Goal: Find specific page/section: Find specific page/section

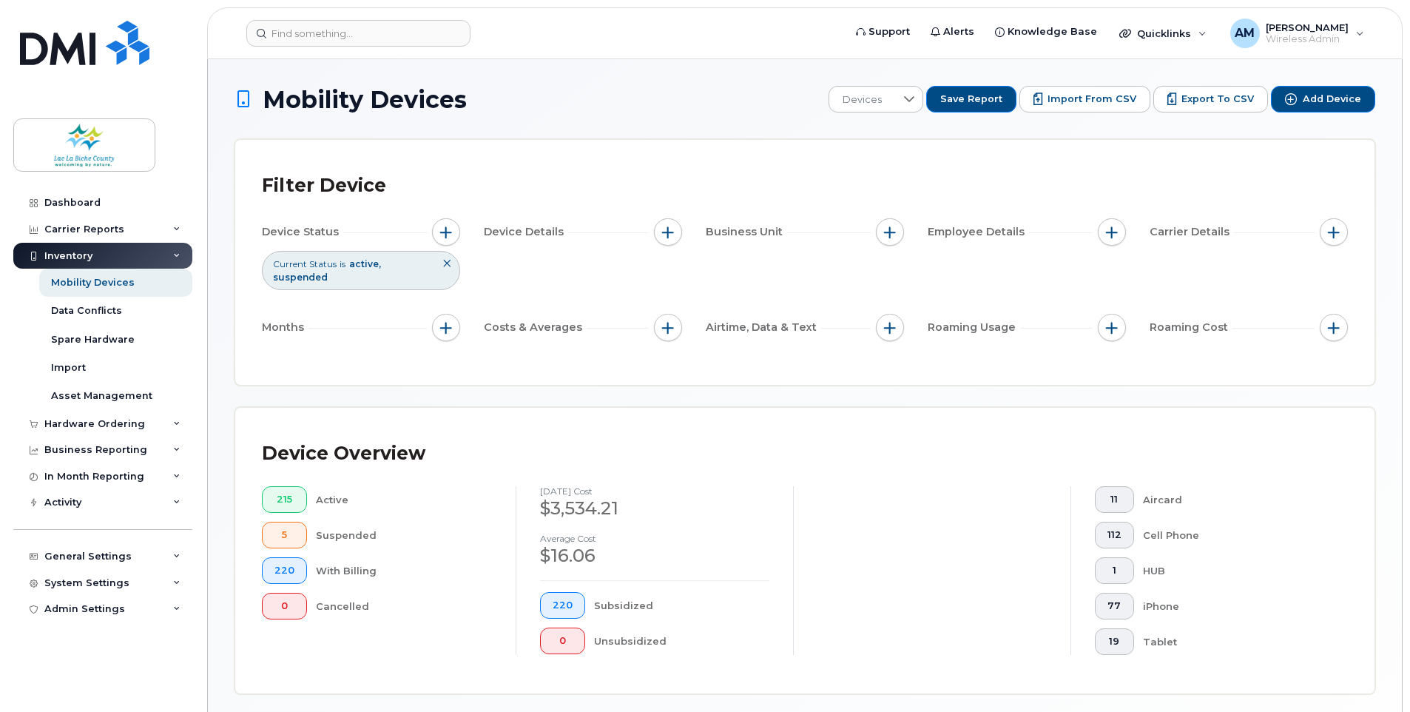
scroll to position [321, 0]
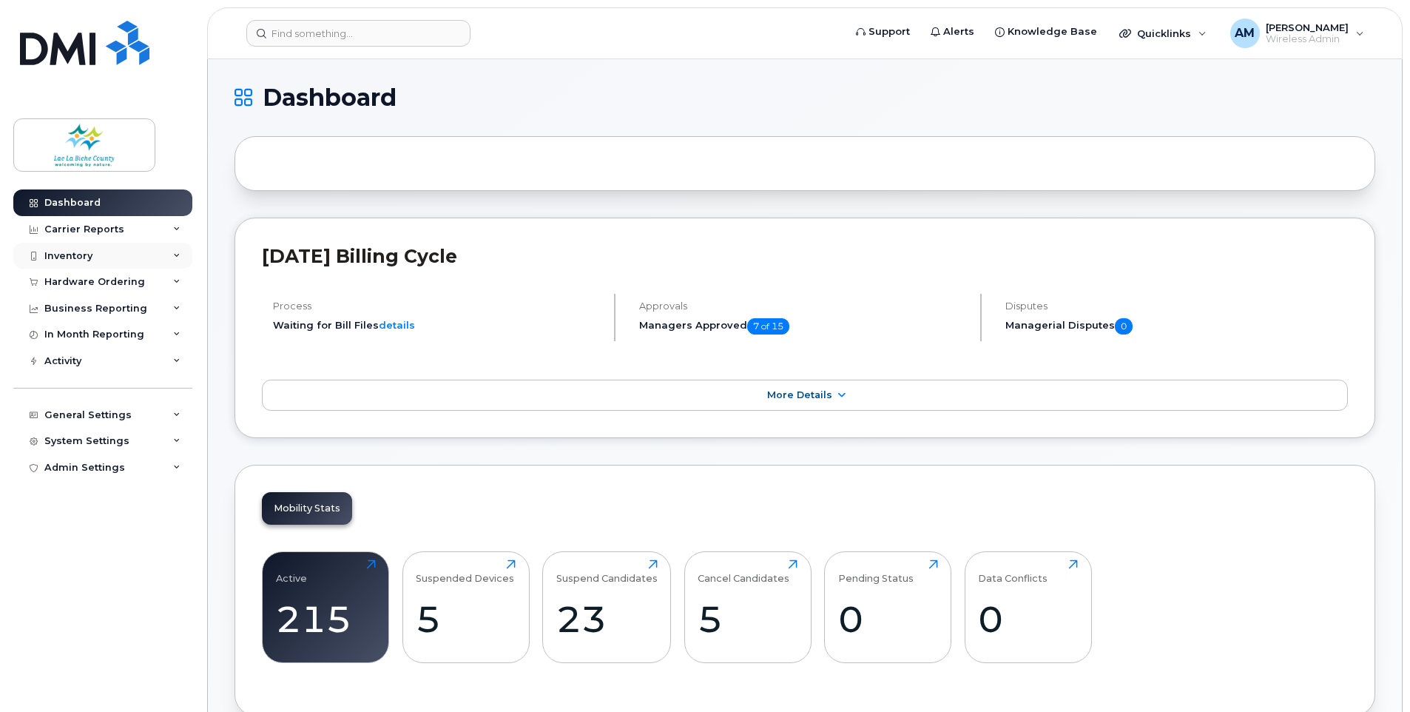
click at [115, 261] on div "Inventory" at bounding box center [102, 256] width 179 height 27
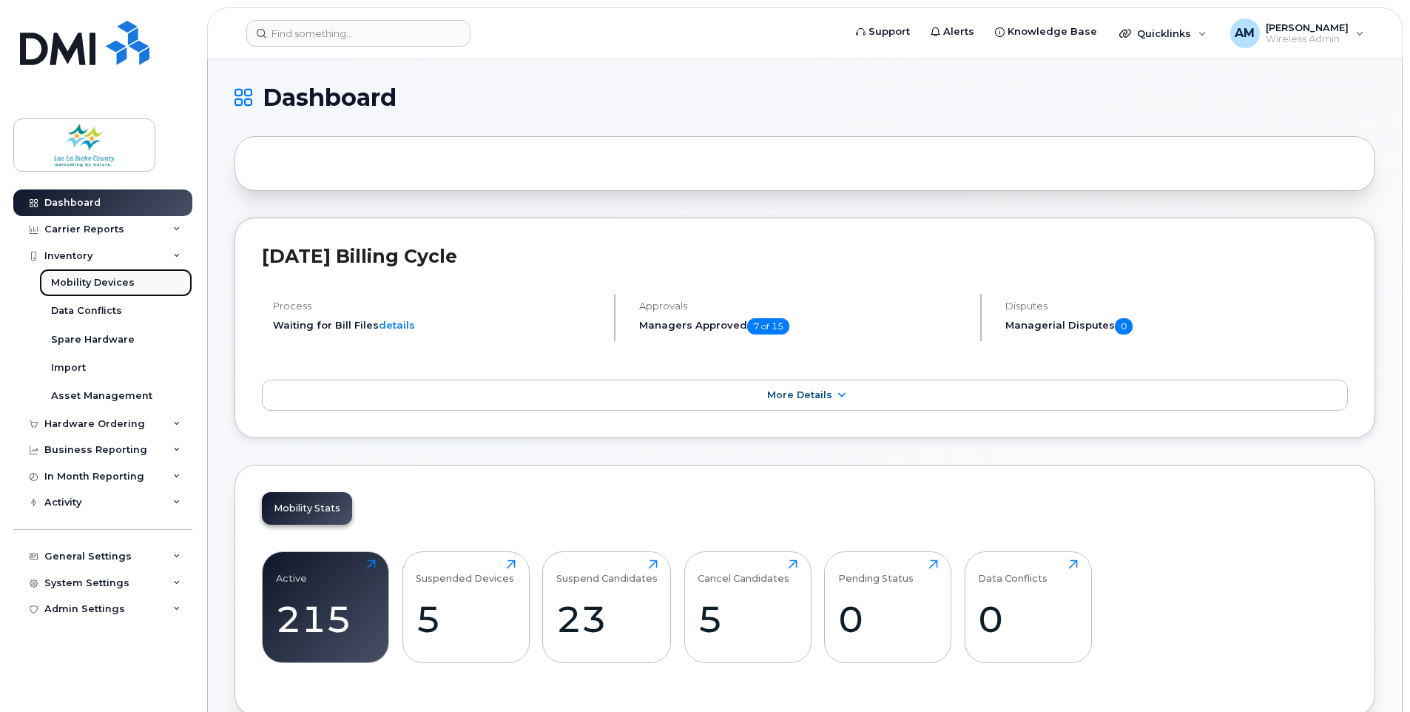
click at [107, 284] on div "Mobility Devices" at bounding box center [93, 282] width 84 height 13
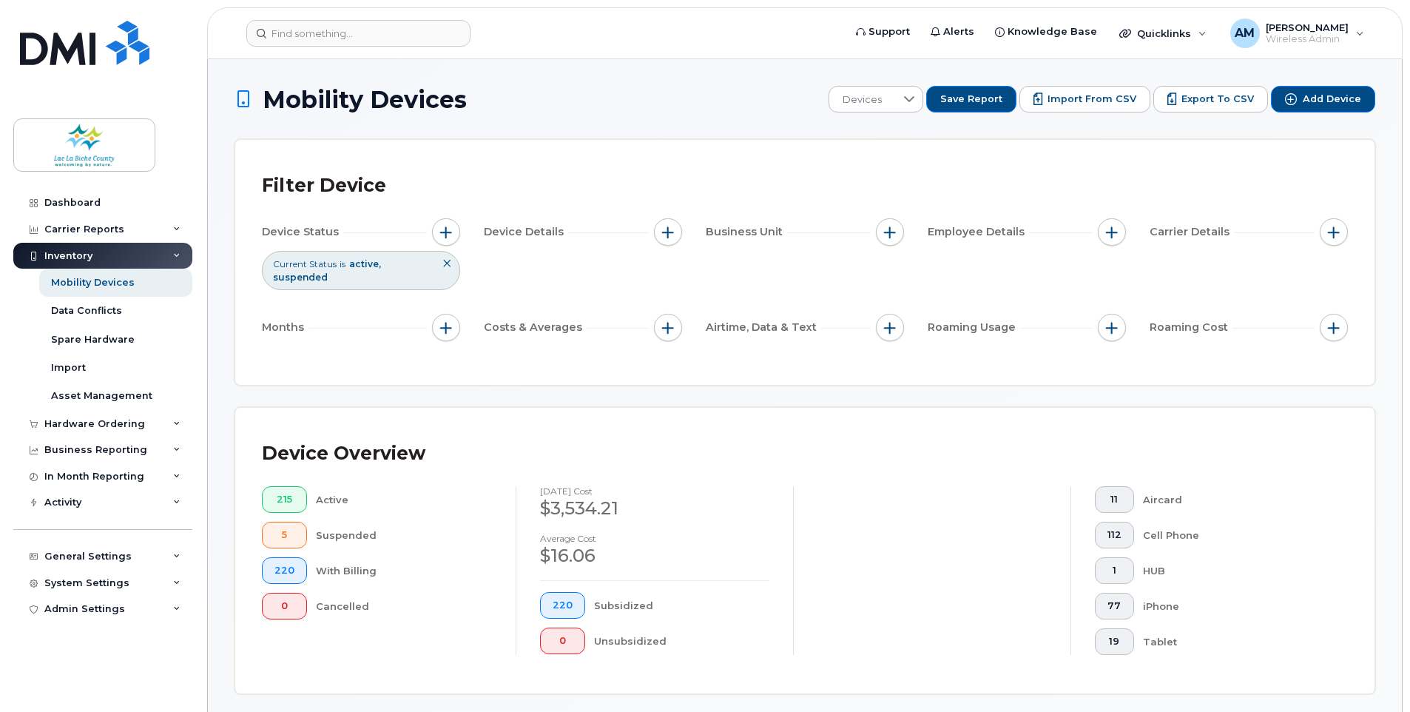
drag, startPoint x: 221, startPoint y: 636, endPoint x: 241, endPoint y: 606, distance: 36.3
